Goal: Find specific page/section: Find specific page/section

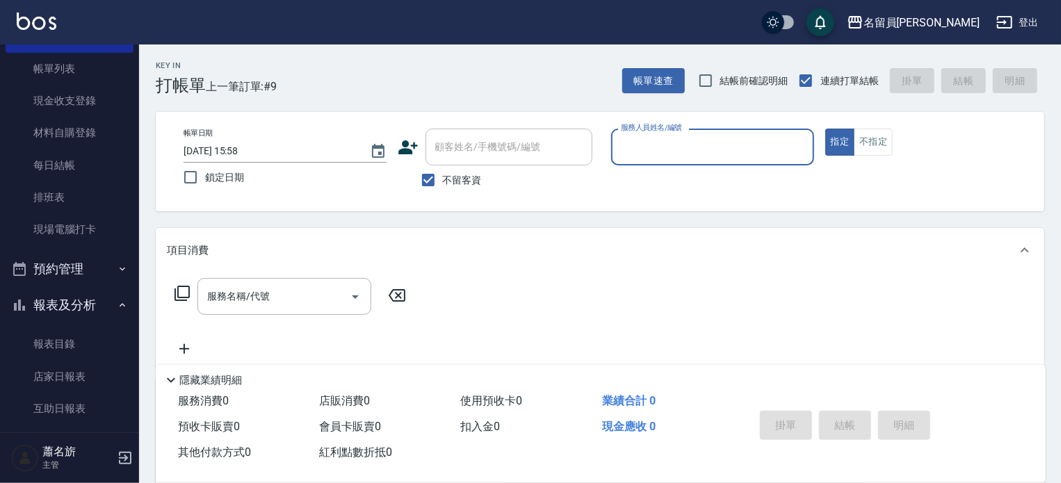
scroll to position [278, 0]
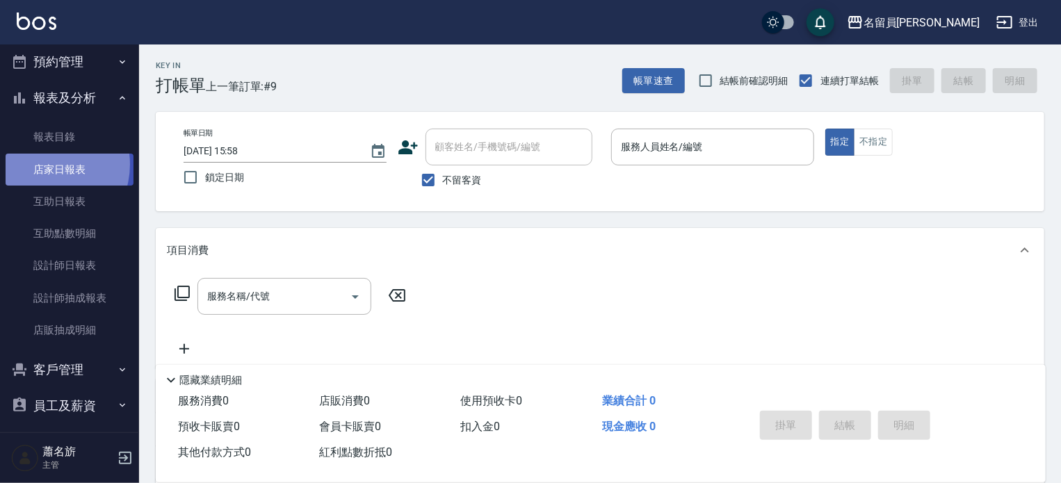
click at [42, 164] on link "店家日報表" at bounding box center [70, 170] width 128 height 32
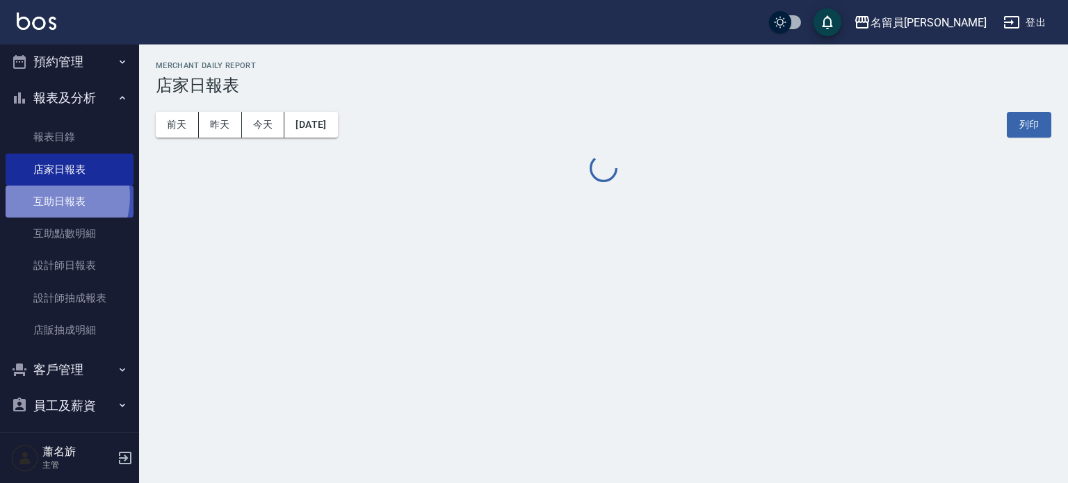
click at [45, 197] on link "互助日報表" at bounding box center [70, 202] width 128 height 32
